Goal: Task Accomplishment & Management: Manage account settings

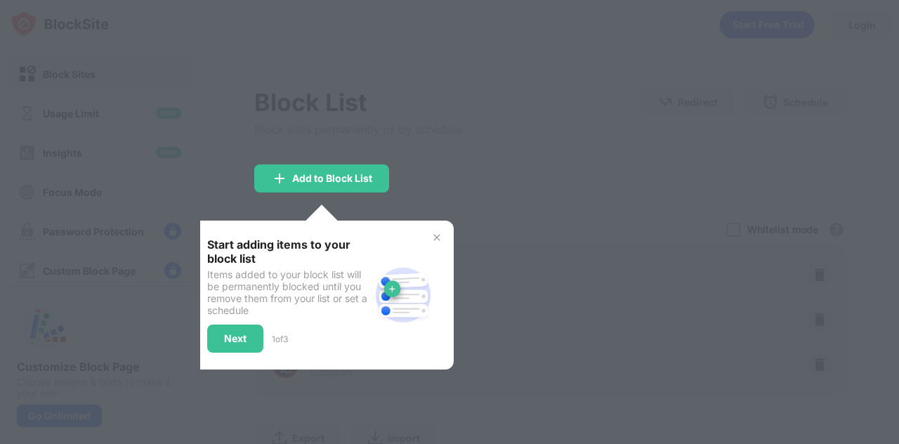
click at [502, 162] on div at bounding box center [449, 222] width 899 height 444
click at [237, 337] on div "Next" at bounding box center [235, 338] width 22 height 11
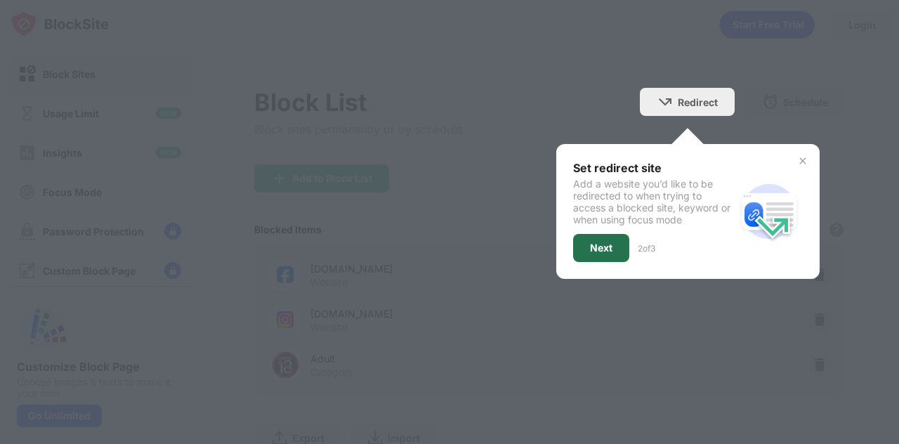
click at [585, 257] on div "Next" at bounding box center [601, 248] width 56 height 28
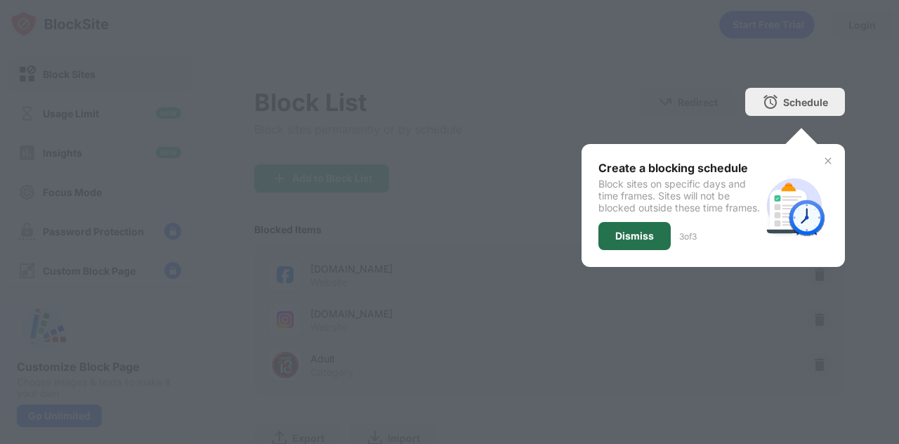
click at [599, 249] on div "Dismiss" at bounding box center [635, 236] width 72 height 28
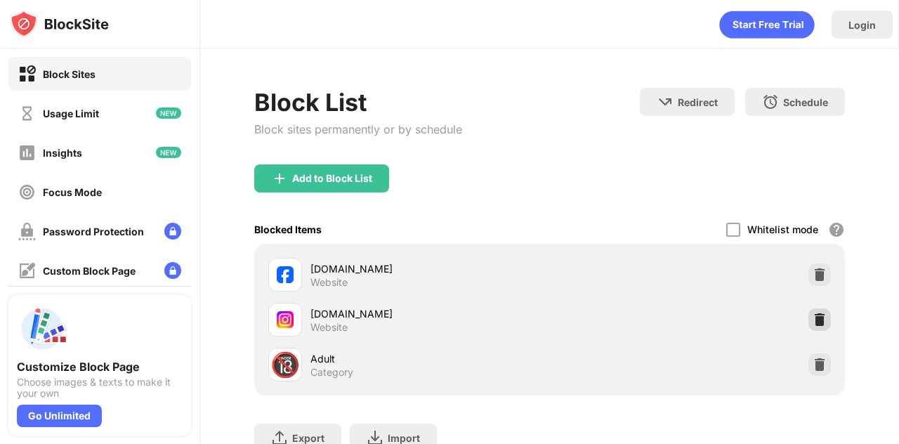
click at [809, 318] on div at bounding box center [820, 319] width 22 height 22
